Goal: Transaction & Acquisition: Book appointment/travel/reservation

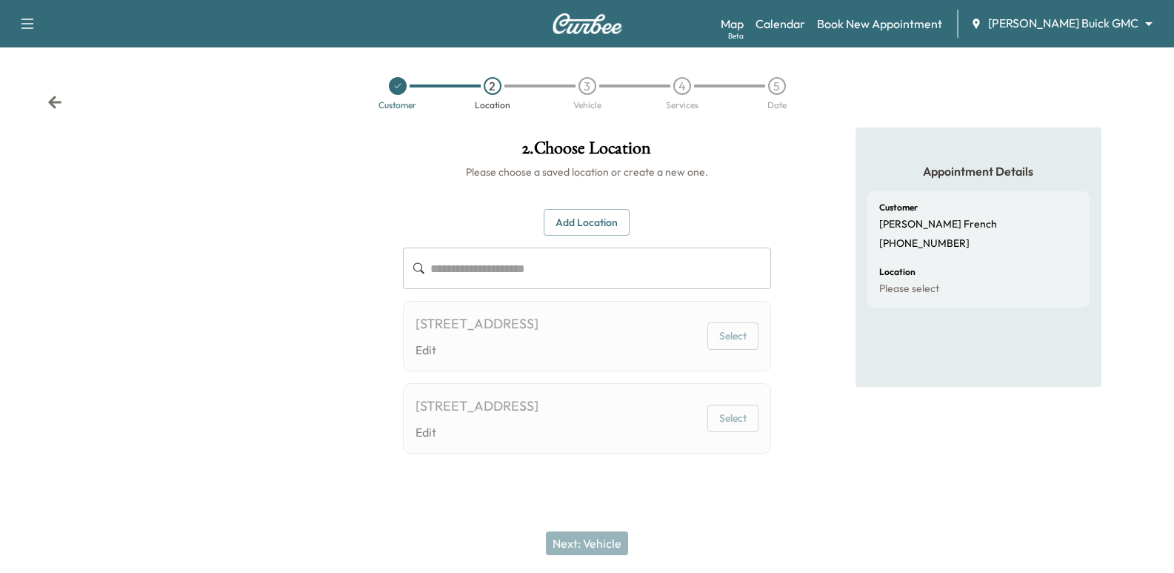
scroll to position [11, 0]
click at [1107, 25] on body "**********" at bounding box center [587, 286] width 1174 height 573
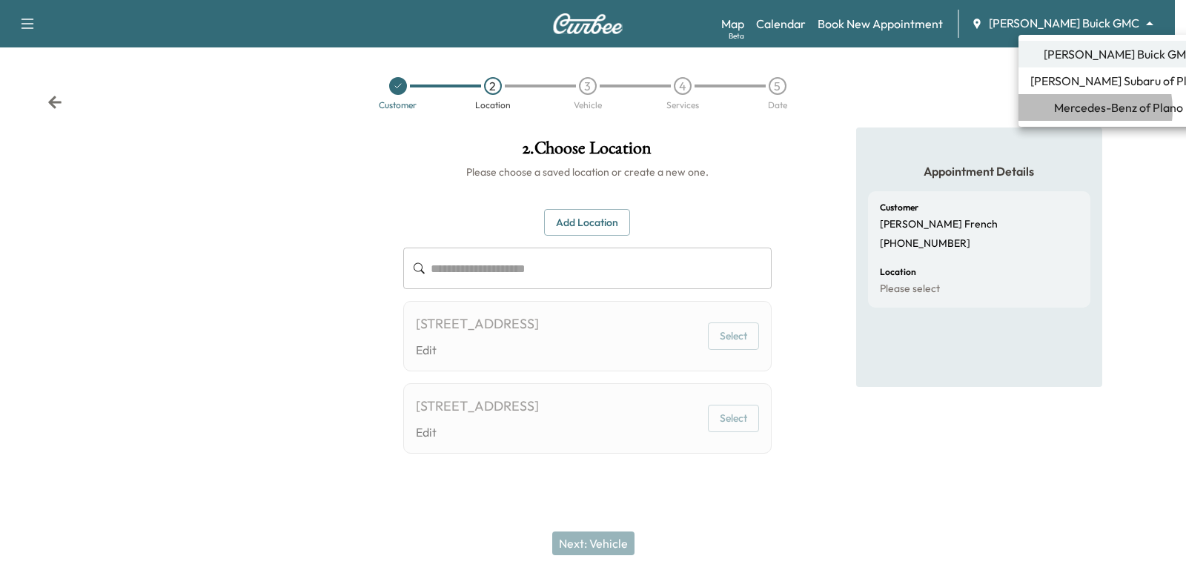
click at [1076, 110] on span "Mercedes-Benz of Plano" at bounding box center [1118, 108] width 129 height 18
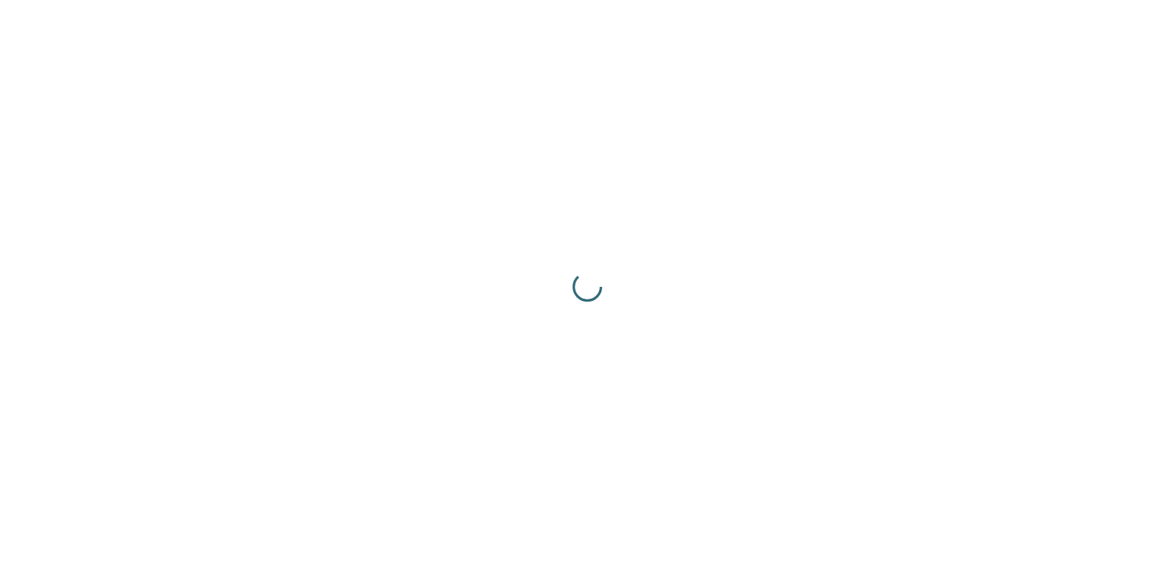
scroll to position [0, 0]
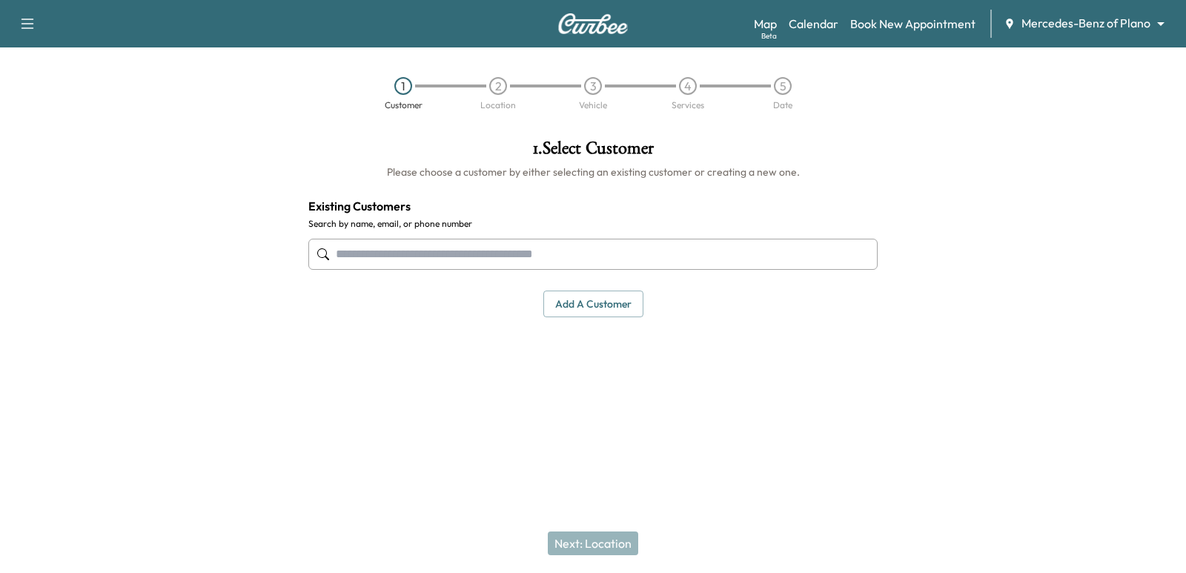
click at [633, 251] on input "text" at bounding box center [592, 254] width 569 height 31
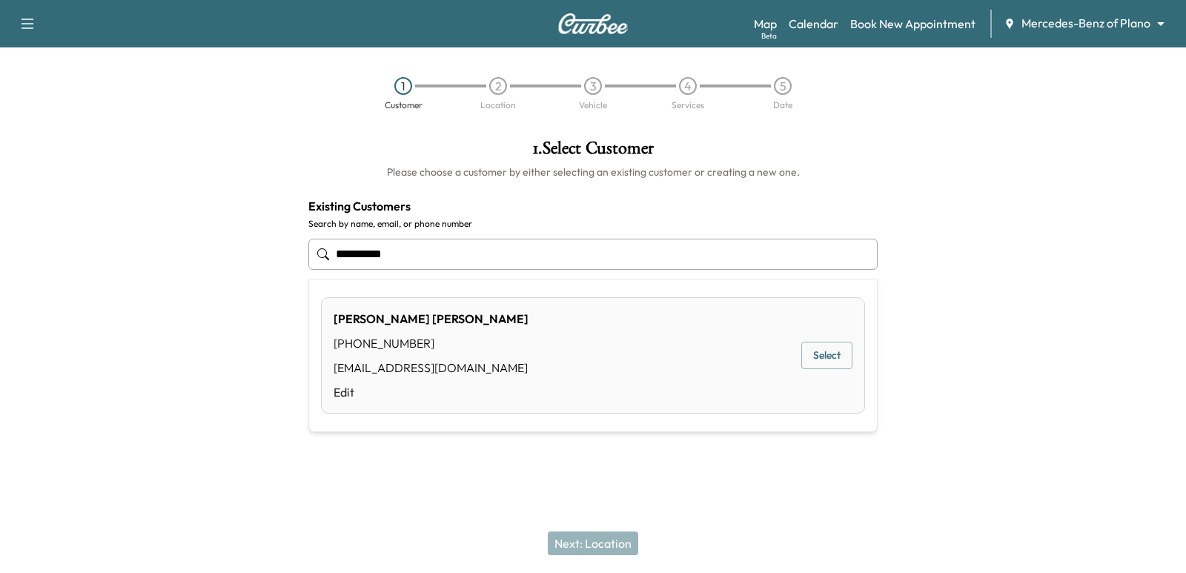
click at [801, 365] on button "Select" at bounding box center [826, 355] width 51 height 27
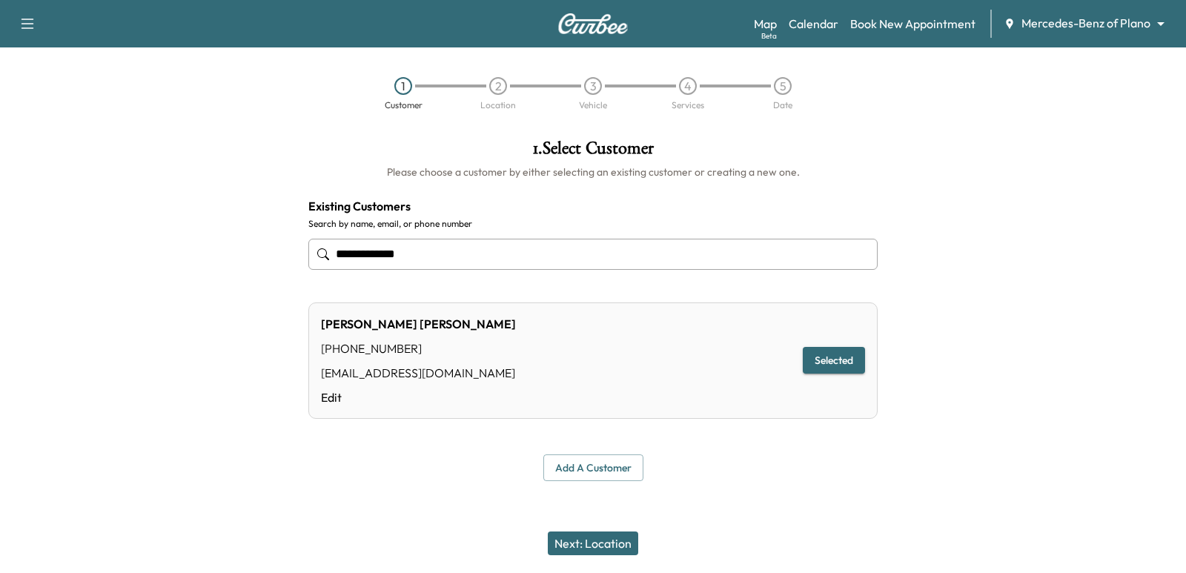
type input "**********"
click at [624, 534] on button "Next: Location" at bounding box center [593, 543] width 90 height 24
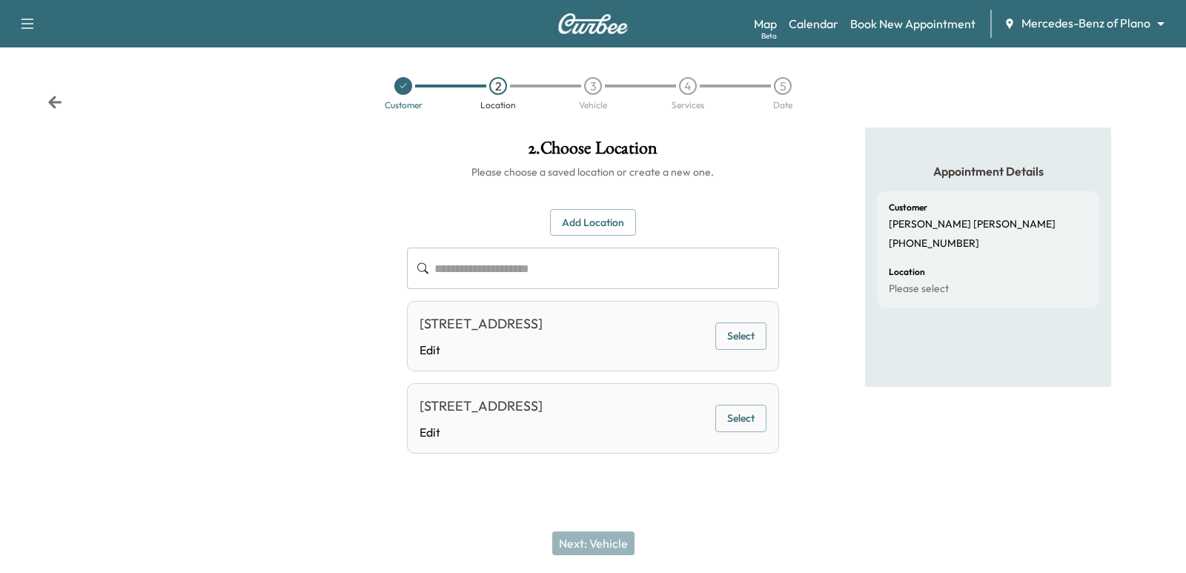
click at [731, 348] on button "Select" at bounding box center [740, 335] width 51 height 27
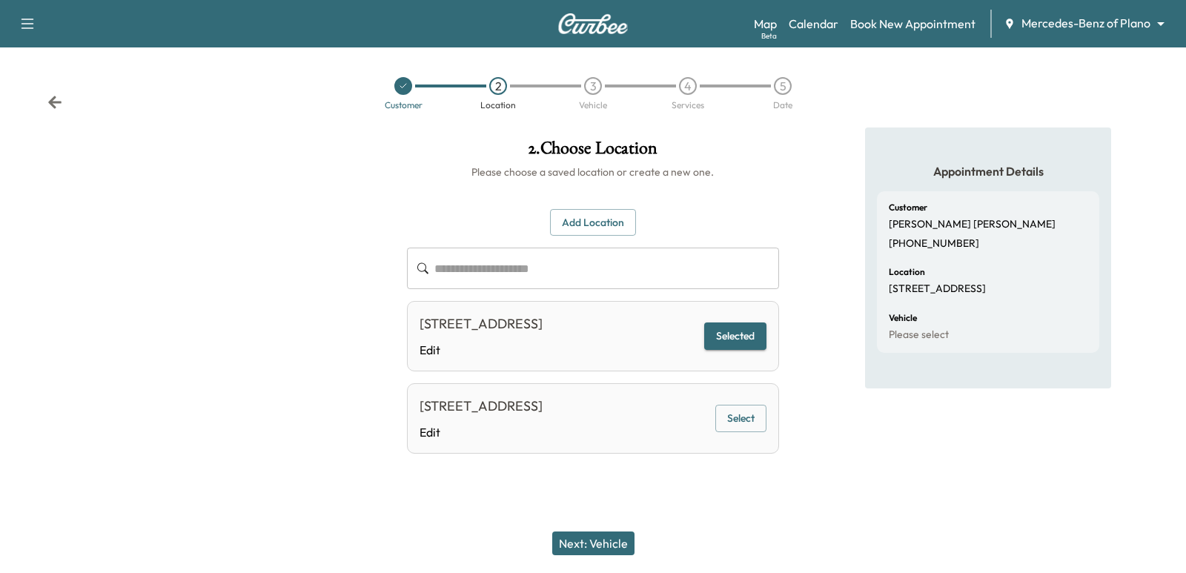
click at [1022, 267] on div "Location [STREET_ADDRESS]" at bounding box center [987, 281] width 199 height 28
click at [1022, 313] on div "Vehicle Please select" at bounding box center [987, 327] width 199 height 28
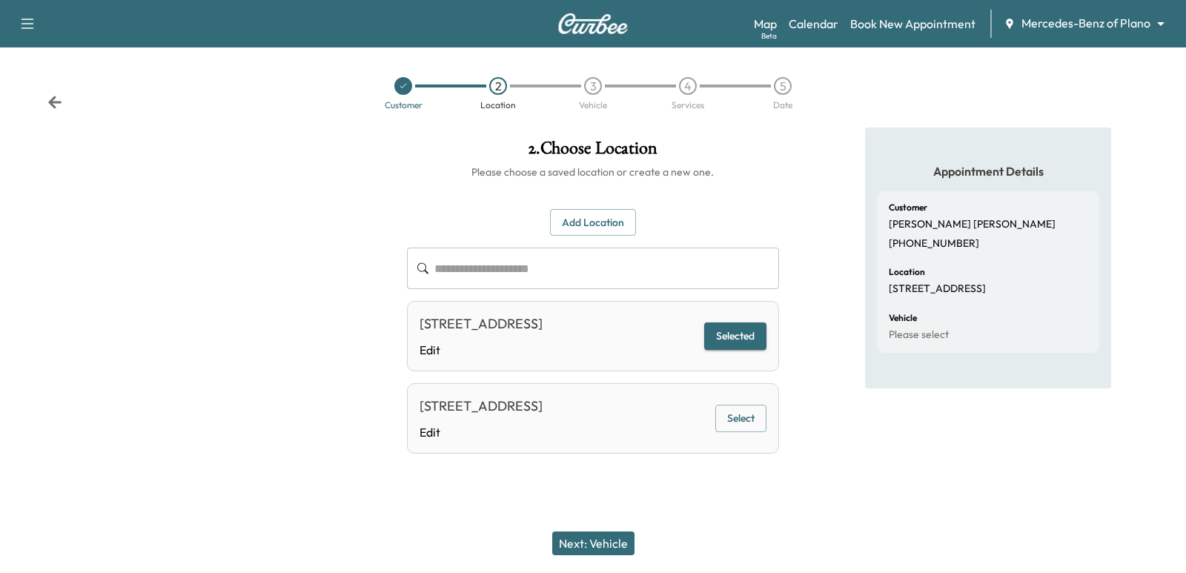
click at [595, 556] on div "Next: Vehicle" at bounding box center [593, 542] width 1186 height 59
click at [590, 550] on button "Next: Vehicle" at bounding box center [593, 543] width 82 height 24
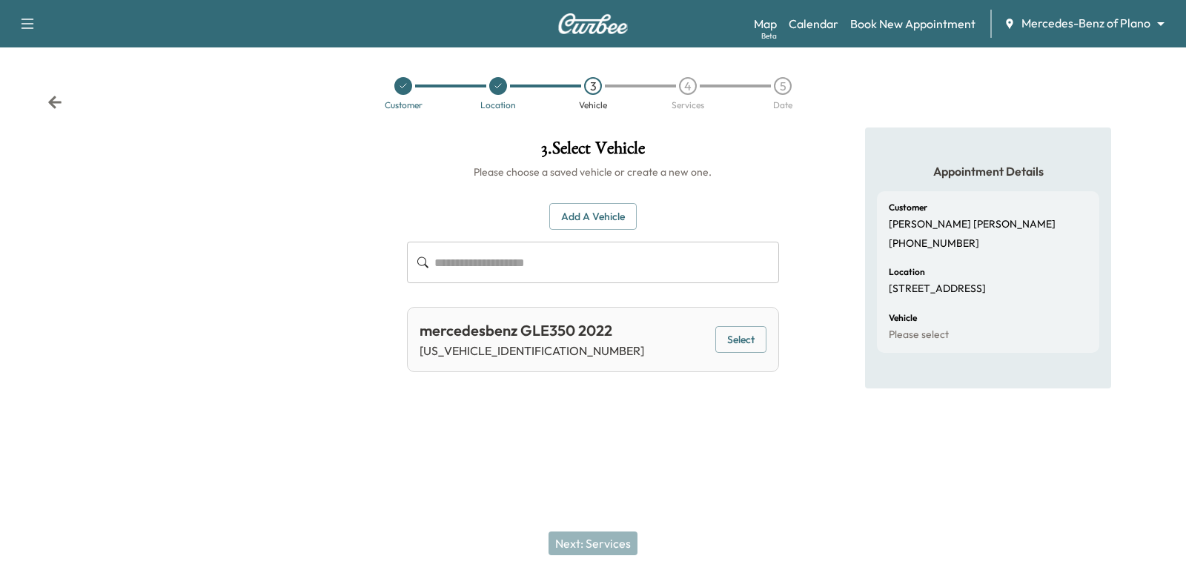
click at [735, 327] on button "Select" at bounding box center [740, 339] width 51 height 27
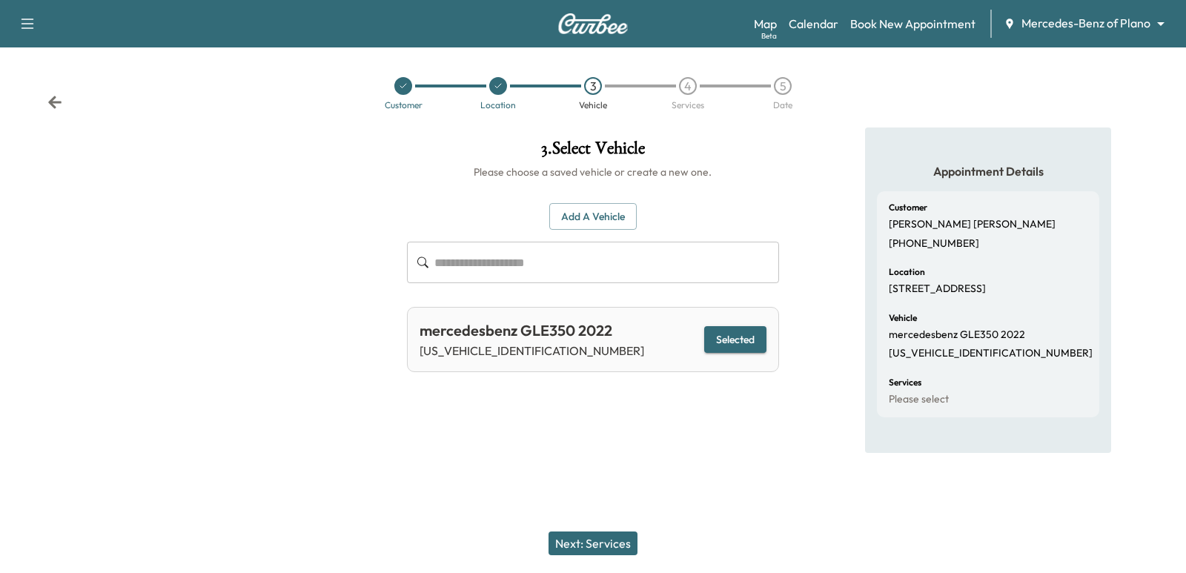
click at [604, 536] on button "Next: Services" at bounding box center [592, 543] width 89 height 24
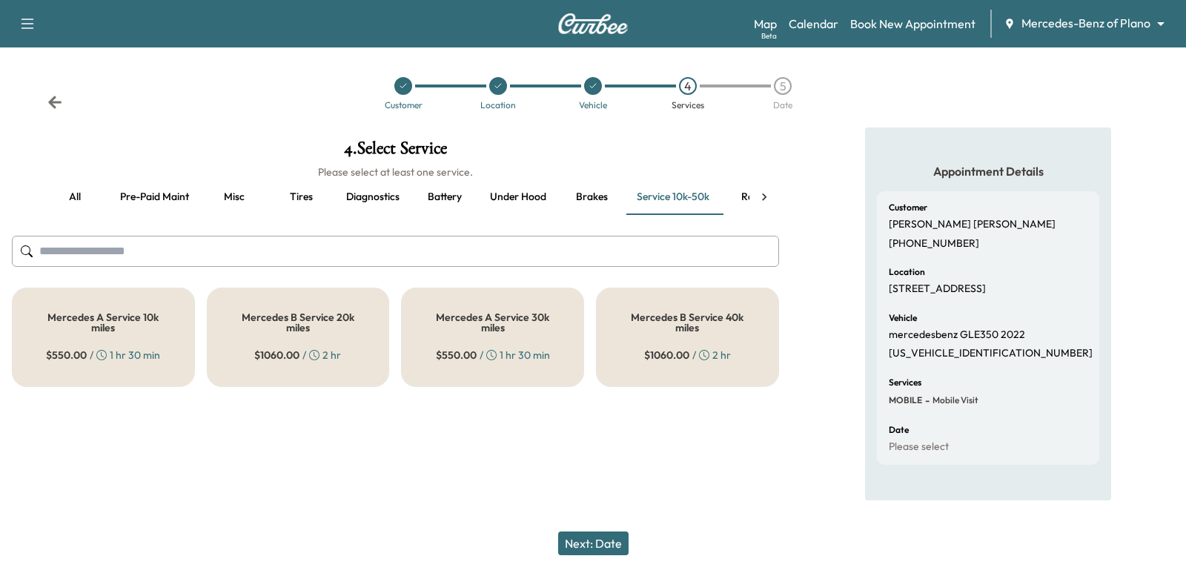
click at [456, 325] on h5 "Mercedes A Service 30k miles" at bounding box center [492, 322] width 134 height 21
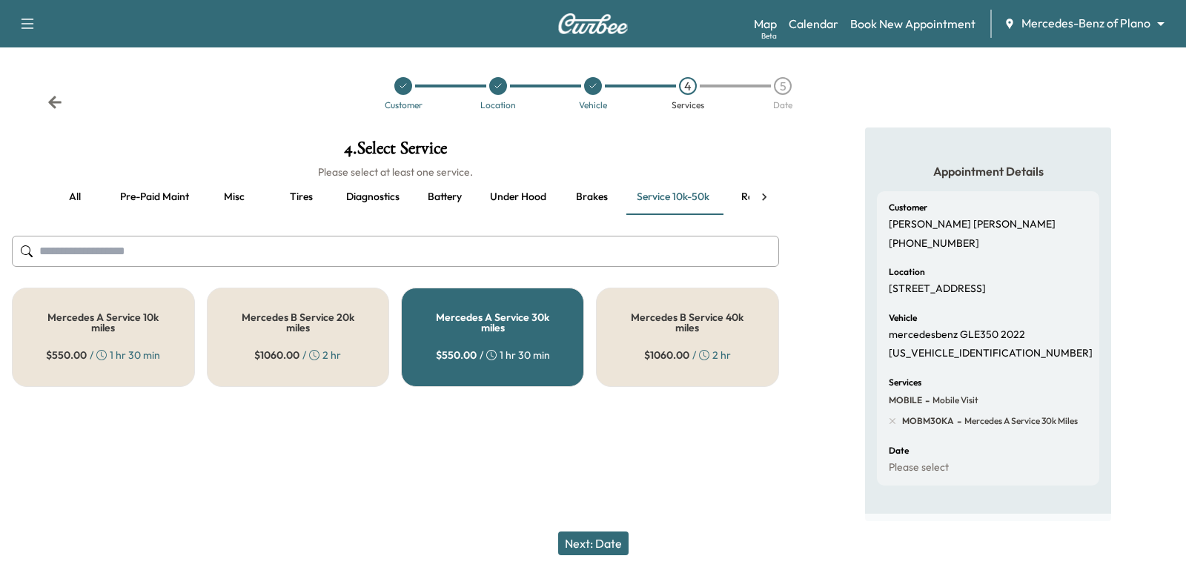
click at [598, 538] on button "Next: Date" at bounding box center [593, 543] width 70 height 24
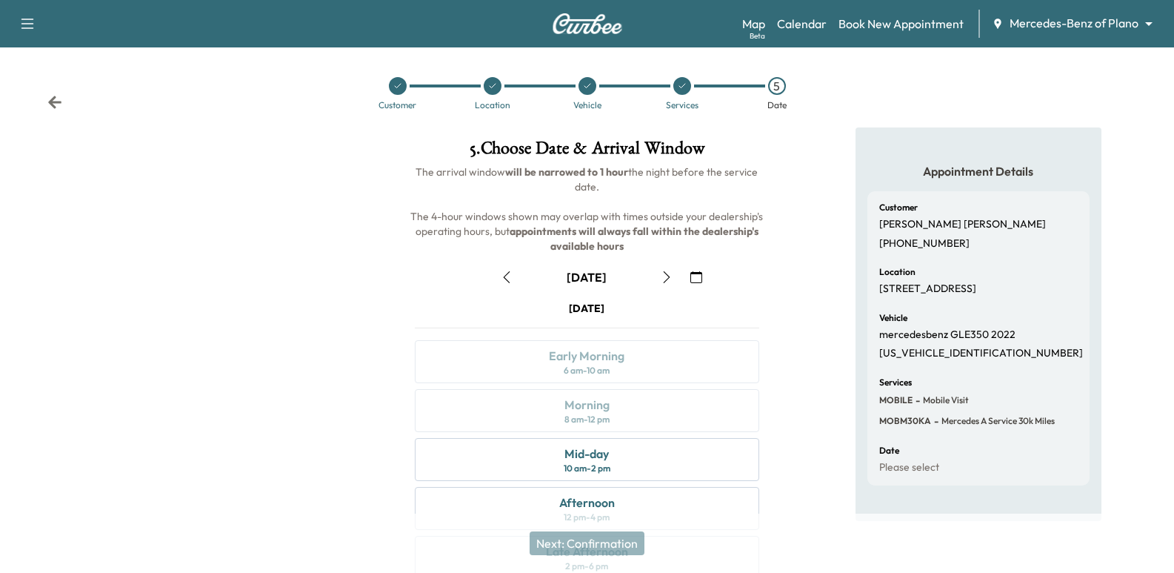
click at [707, 273] on button "button" at bounding box center [696, 277] width 25 height 24
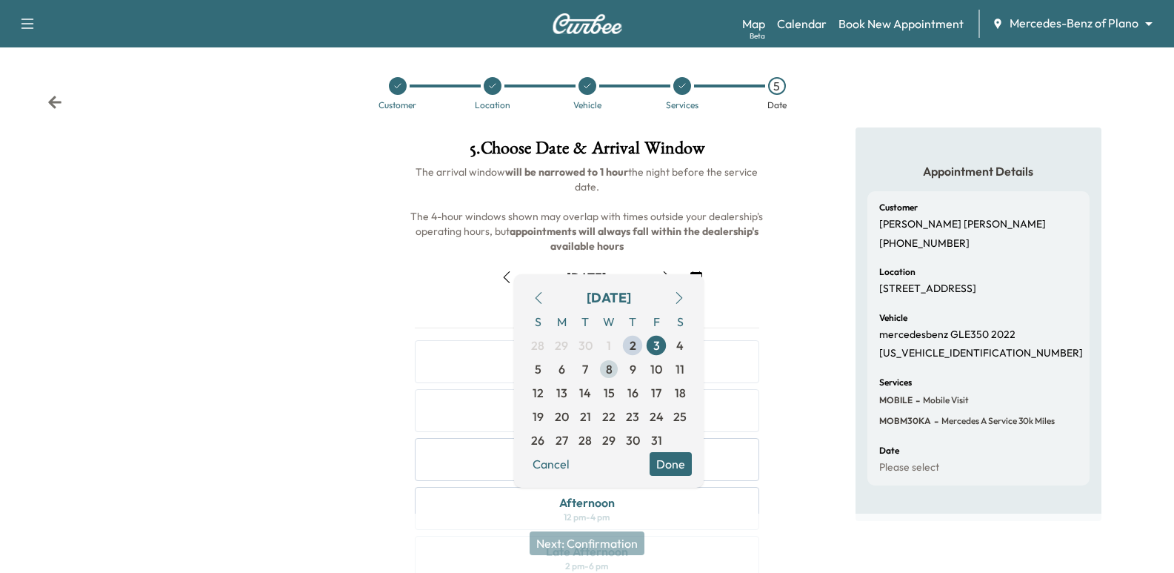
click at [604, 372] on span "8" at bounding box center [609, 369] width 24 height 24
click at [714, 262] on div "October [DATE] S M T W T F S 28 29 30 1 2 3 4 5 6 7 8 9 10 11 12 13 14 15 16 17…" at bounding box center [587, 467] width 368 height 429
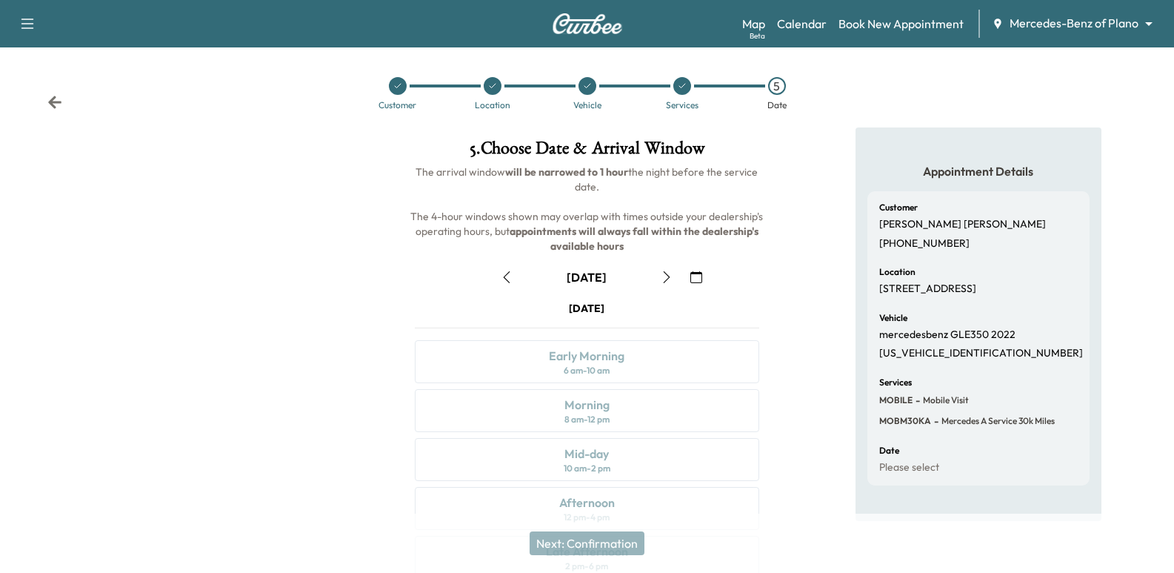
click at [699, 274] on icon "button" at bounding box center [697, 277] width 12 height 12
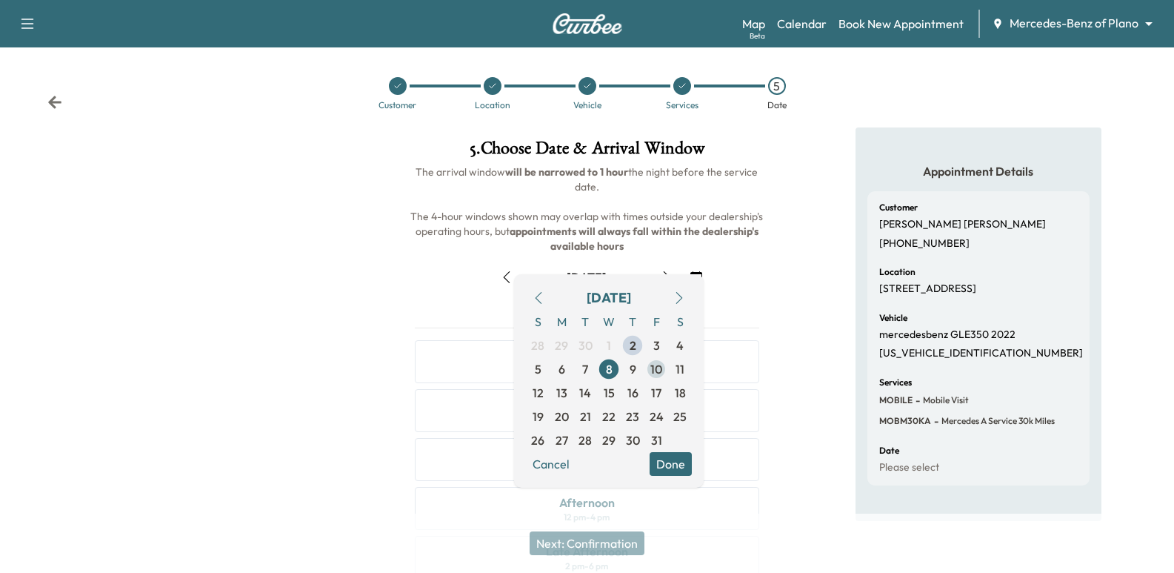
click at [652, 371] on span "10" at bounding box center [657, 369] width 12 height 18
click at [815, 272] on div "Appointment Details Customer [PERSON_NAME] [PHONE_NUMBER] Location [STREET_ADDR…" at bounding box center [978, 323] width 391 height 393
click at [716, 281] on div "[DATE]" at bounding box center [587, 277] width 368 height 24
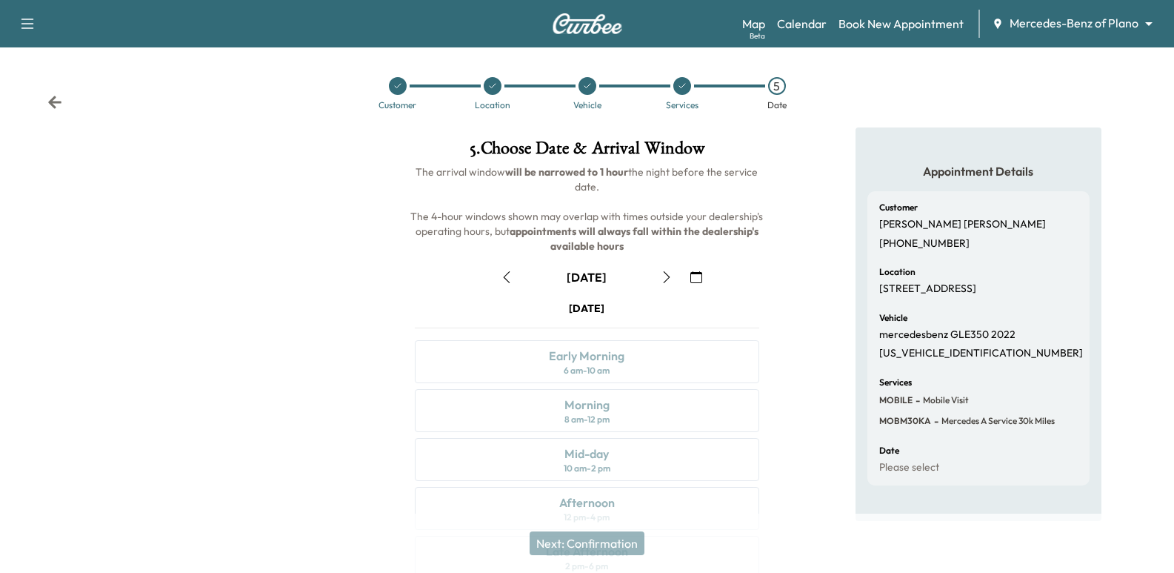
click at [691, 282] on icon "button" at bounding box center [697, 277] width 12 height 12
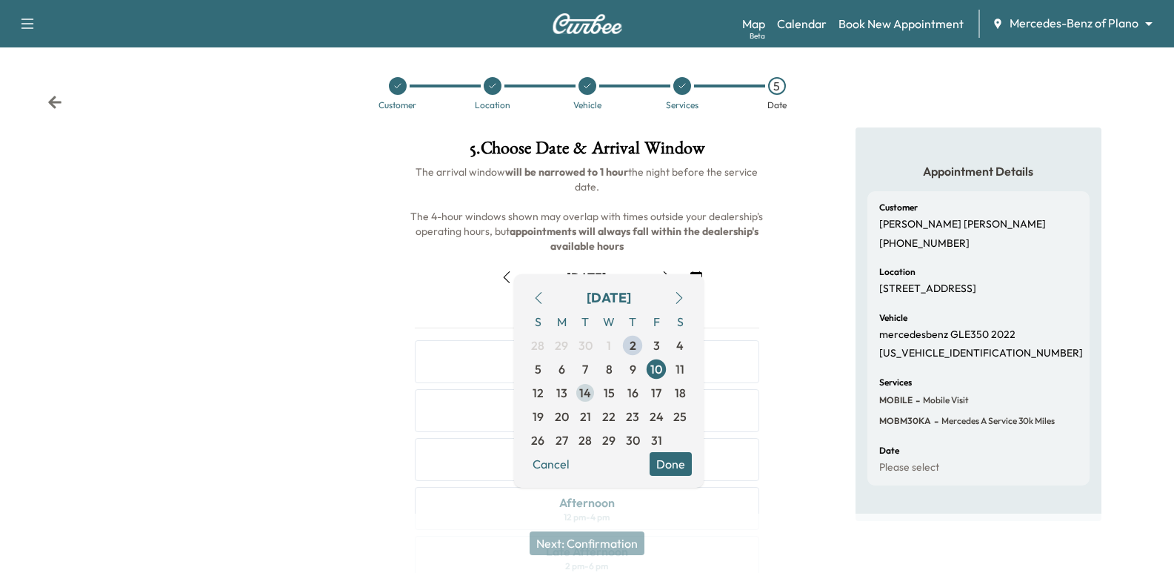
click at [585, 393] on span "14" at bounding box center [585, 393] width 12 height 18
click at [862, 299] on div "Appointment Details Customer [PERSON_NAME] [PHONE_NUMBER] Location [STREET_ADDR…" at bounding box center [979, 323] width 246 height 393
click at [820, 305] on div "Appointment Details Customer [PERSON_NAME] [PHONE_NUMBER] Location [STREET_ADDR…" at bounding box center [978, 410] width 391 height 567
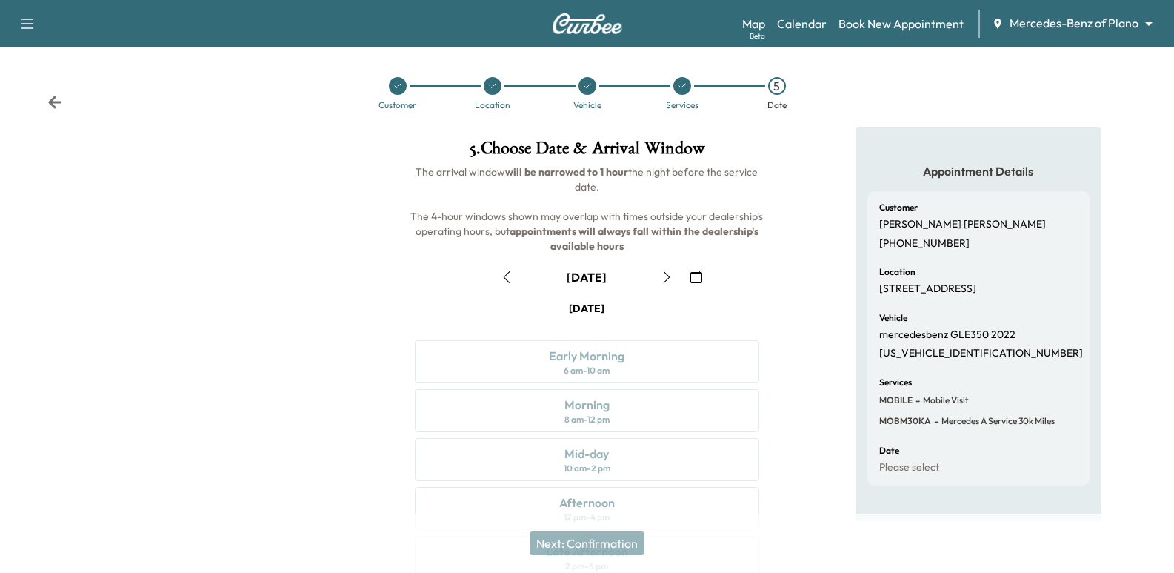
click at [705, 281] on button "button" at bounding box center [696, 277] width 25 height 24
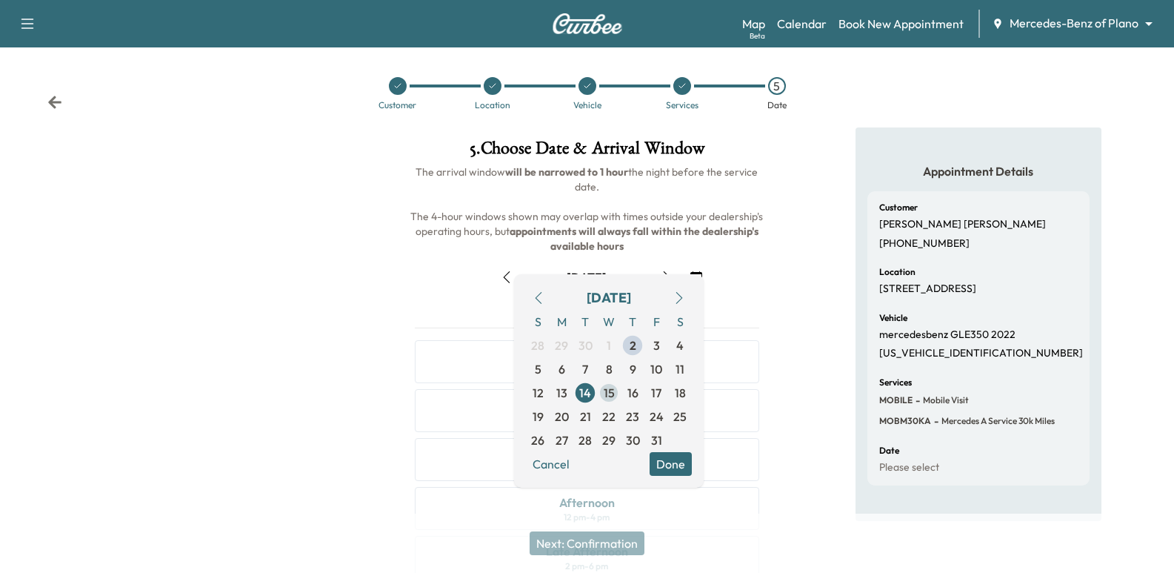
click at [614, 389] on span "15" at bounding box center [609, 393] width 11 height 18
click at [812, 195] on div "Appointment Details Customer [PERSON_NAME] [PHONE_NUMBER] Location [STREET_ADDR…" at bounding box center [978, 323] width 391 height 393
click at [818, 196] on div "Appointment Details Customer [PERSON_NAME] [PHONE_NUMBER] Location [STREET_ADDR…" at bounding box center [978, 410] width 391 height 567
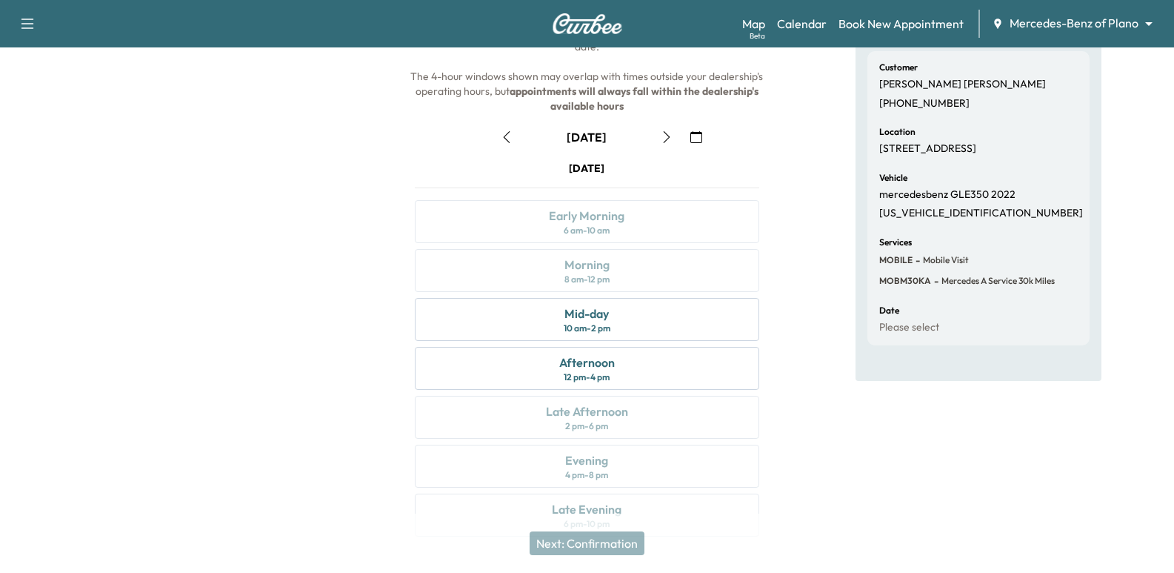
scroll to position [169, 0]
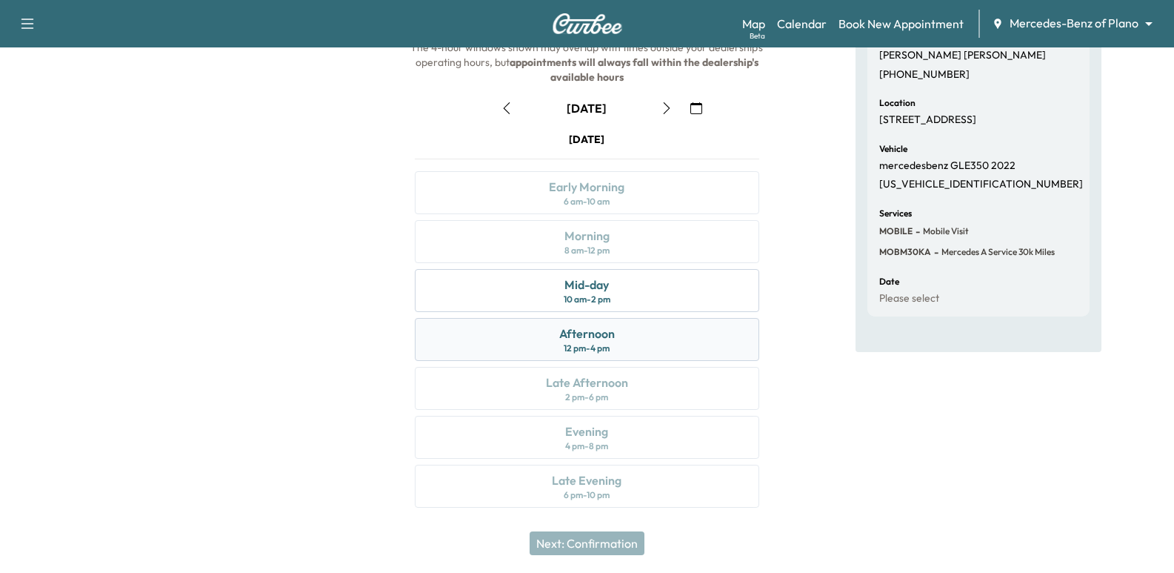
click at [699, 334] on div "Afternoon 12 pm - 4 pm" at bounding box center [587, 339] width 344 height 43
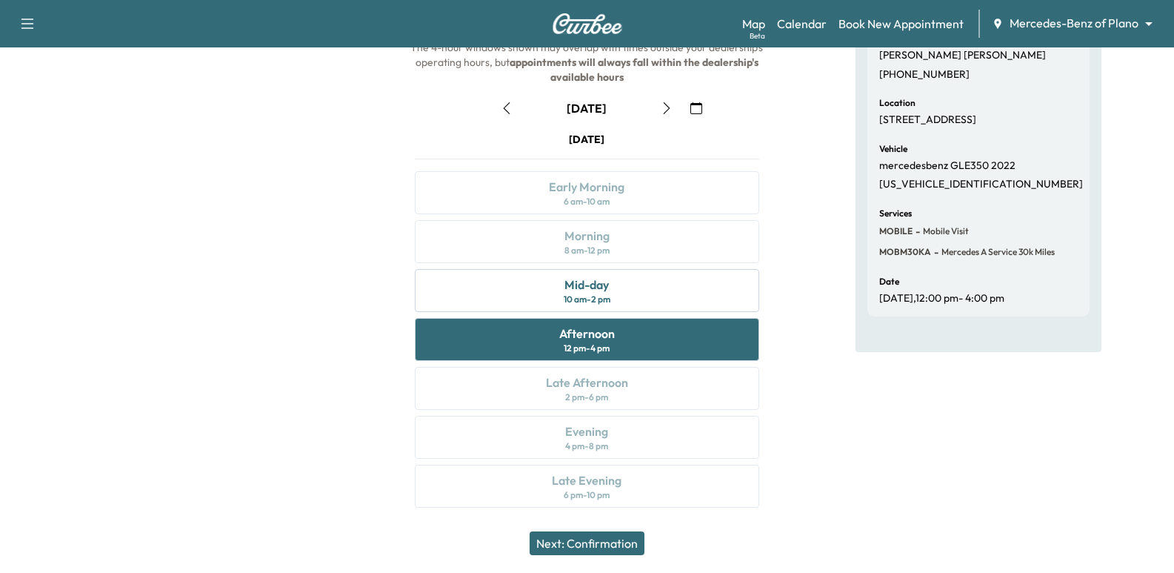
click at [902, 426] on div "Appointment Details Customer [PERSON_NAME] [PHONE_NUMBER] Location [STREET_ADDR…" at bounding box center [979, 242] width 246 height 567
click at [822, 467] on div "Appointment Details Customer [PERSON_NAME] [PHONE_NUMBER] Location [STREET_ADDR…" at bounding box center [978, 242] width 391 height 567
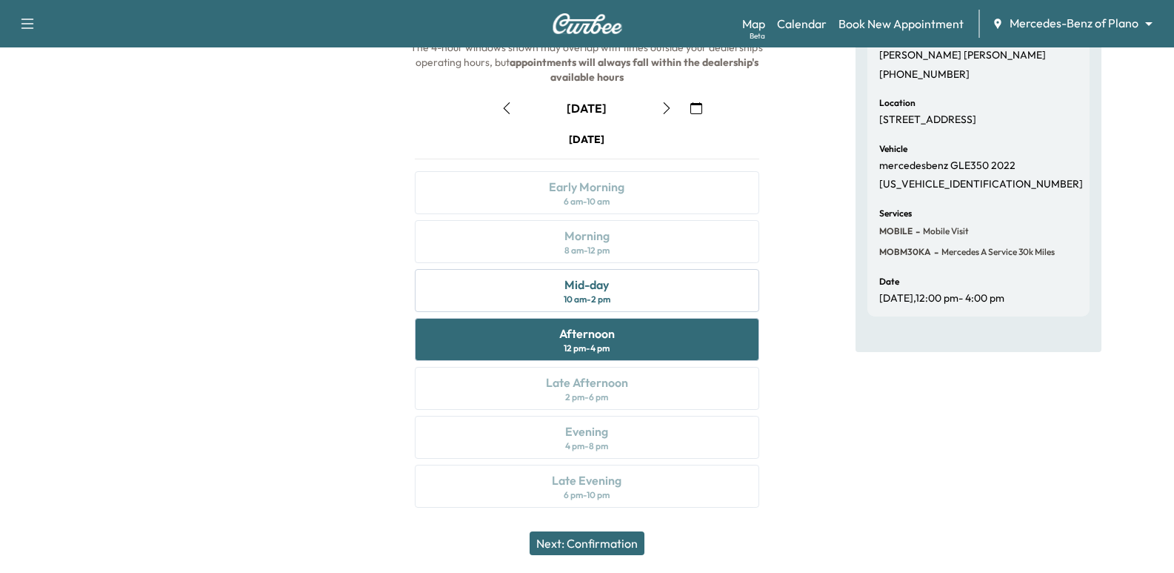
click at [822, 467] on div "Appointment Details Customer [PERSON_NAME] [PHONE_NUMBER] Location [STREET_ADDR…" at bounding box center [978, 242] width 391 height 567
click at [830, 430] on div "Appointment Details Customer [PERSON_NAME] [PHONE_NUMBER] Location [STREET_ADDR…" at bounding box center [978, 242] width 391 height 567
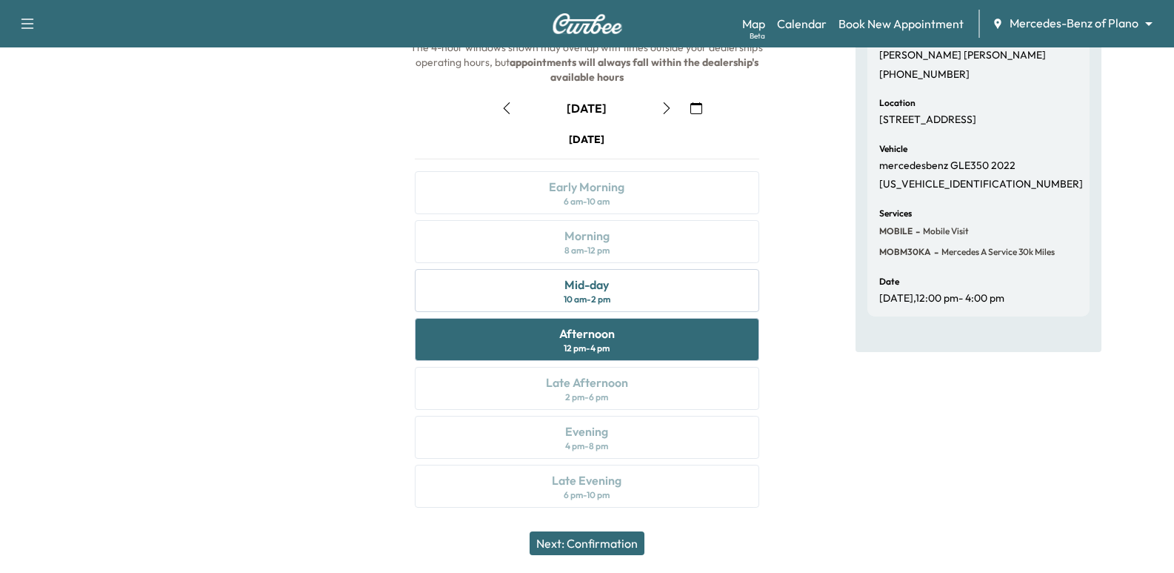
click at [912, 307] on div "Customer [PERSON_NAME] [PHONE_NUMBER] Location [STREET_ADDRESS] Vehicle mercede…" at bounding box center [979, 169] width 222 height 294
click at [967, 292] on p "[DATE] 12:00 pm - 4:00 pm" at bounding box center [941, 298] width 125 height 13
